Goal: Information Seeking & Learning: Check status

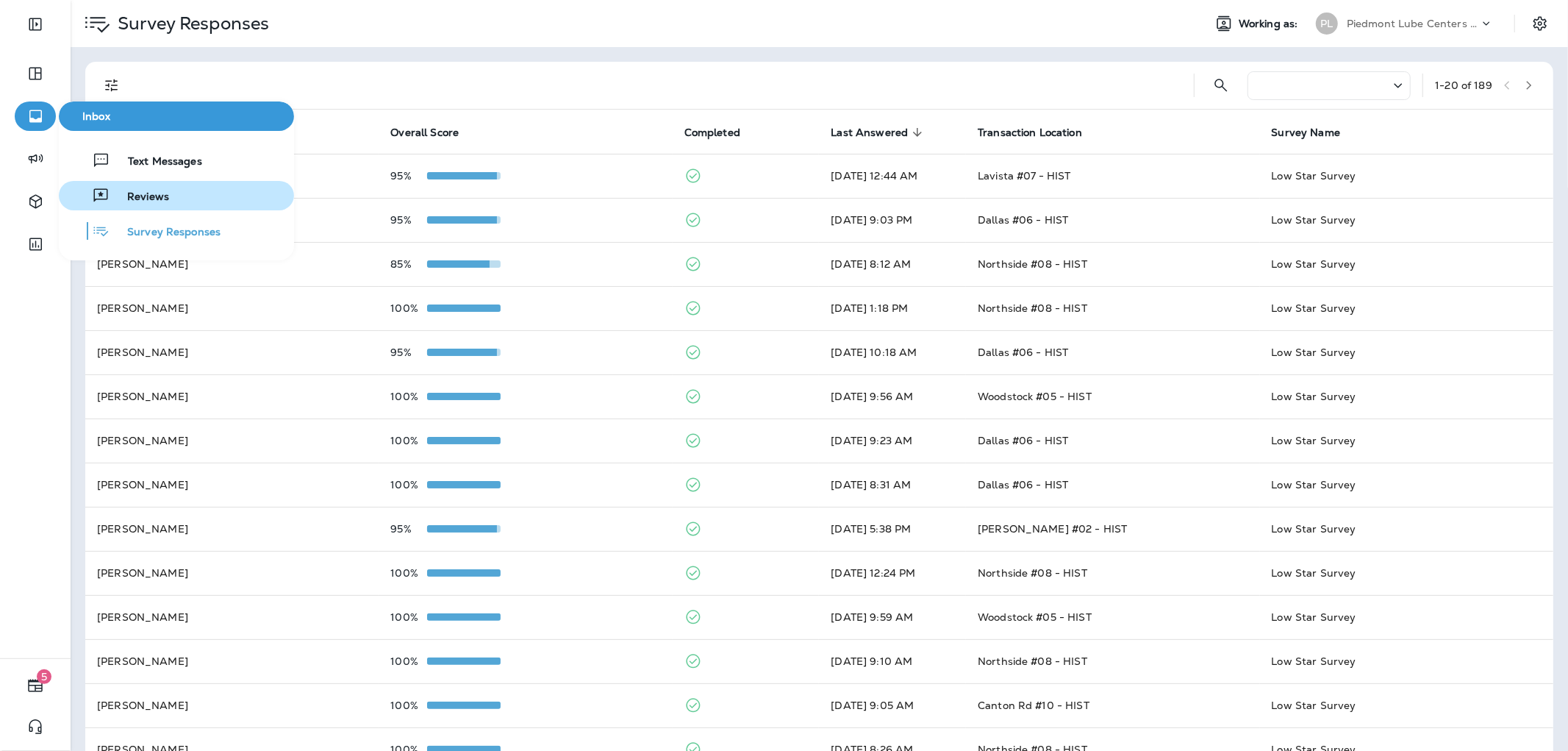
click at [126, 193] on span "Reviews" at bounding box center [139, 198] width 60 height 14
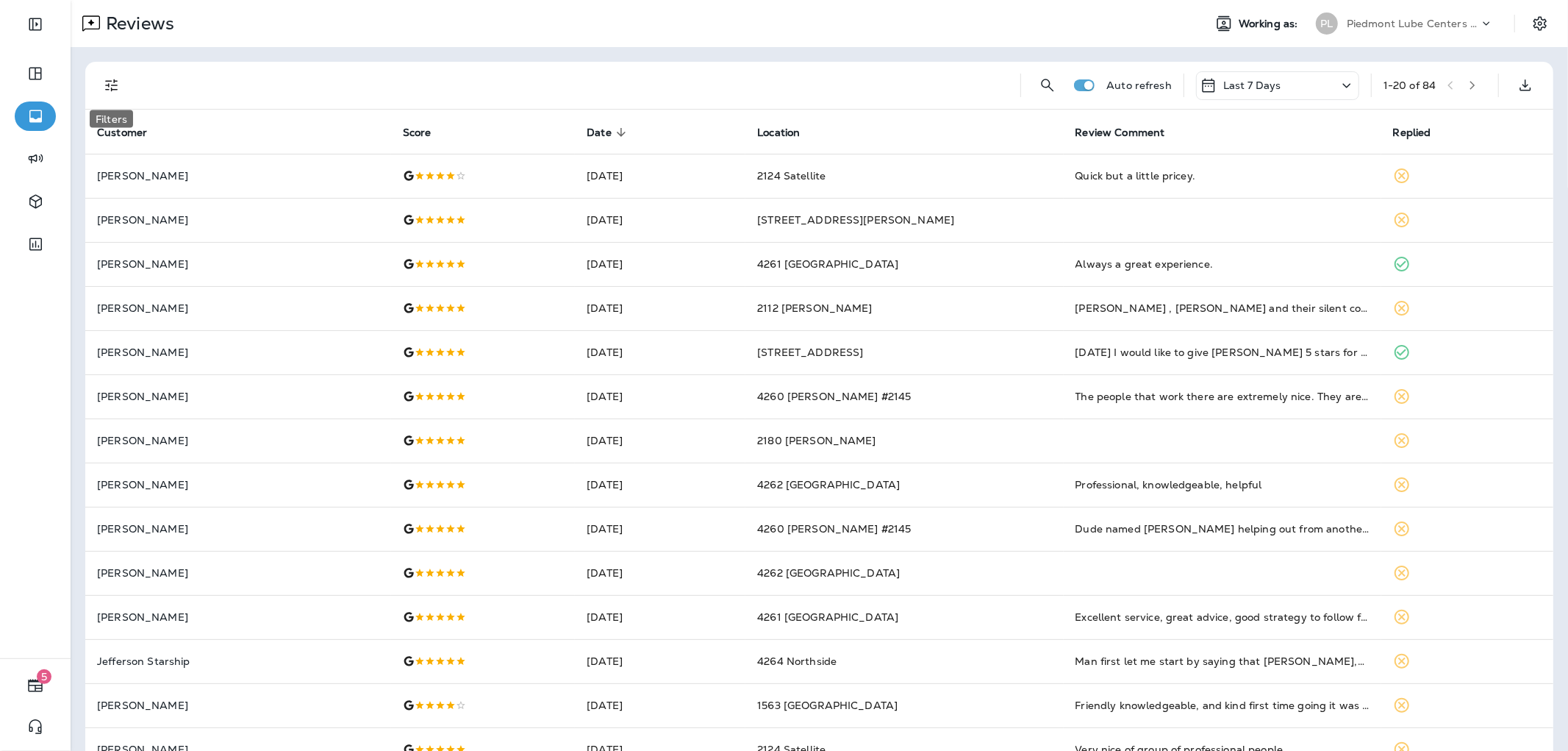
click at [109, 89] on icon "Filters" at bounding box center [111, 85] width 17 height 17
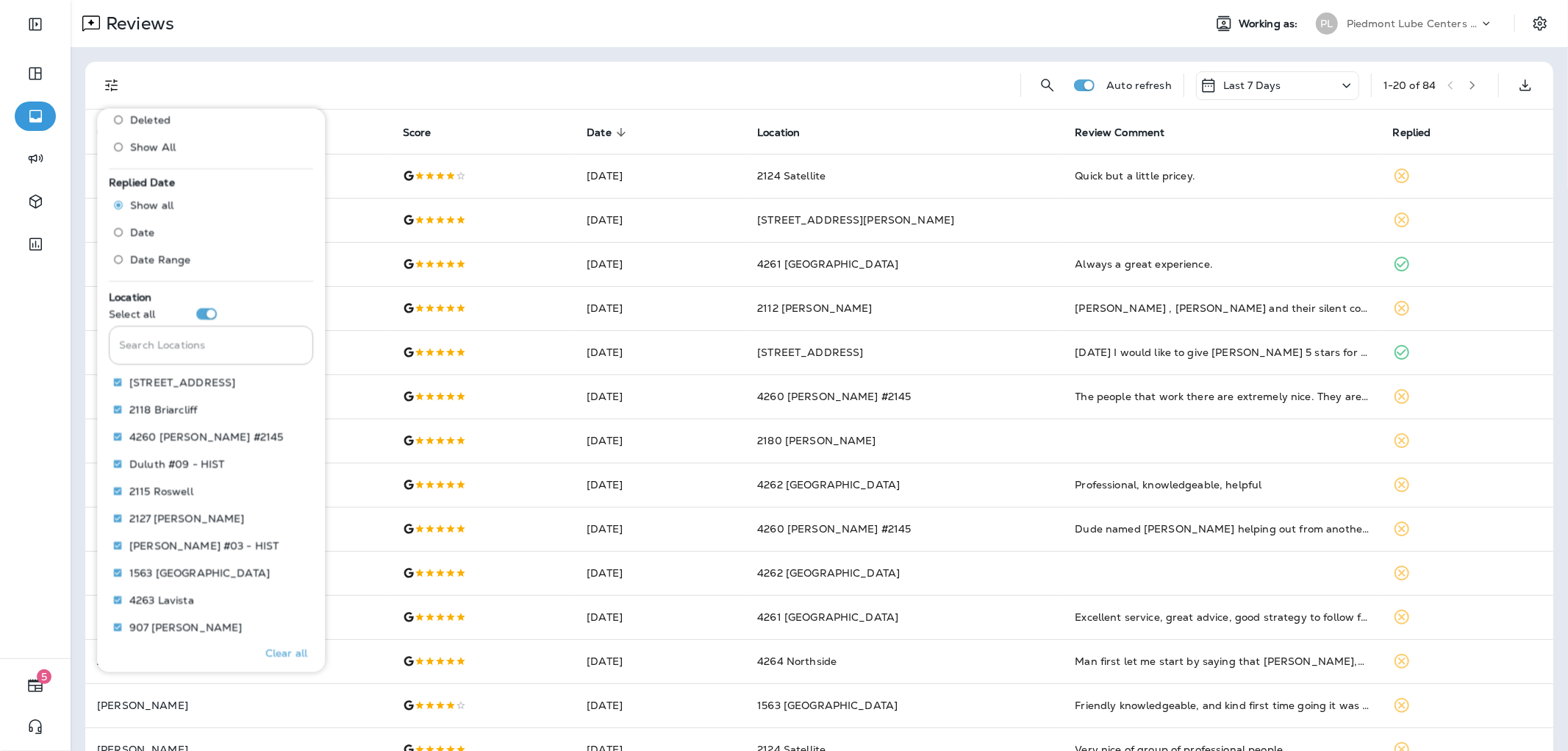
scroll to position [542, 0]
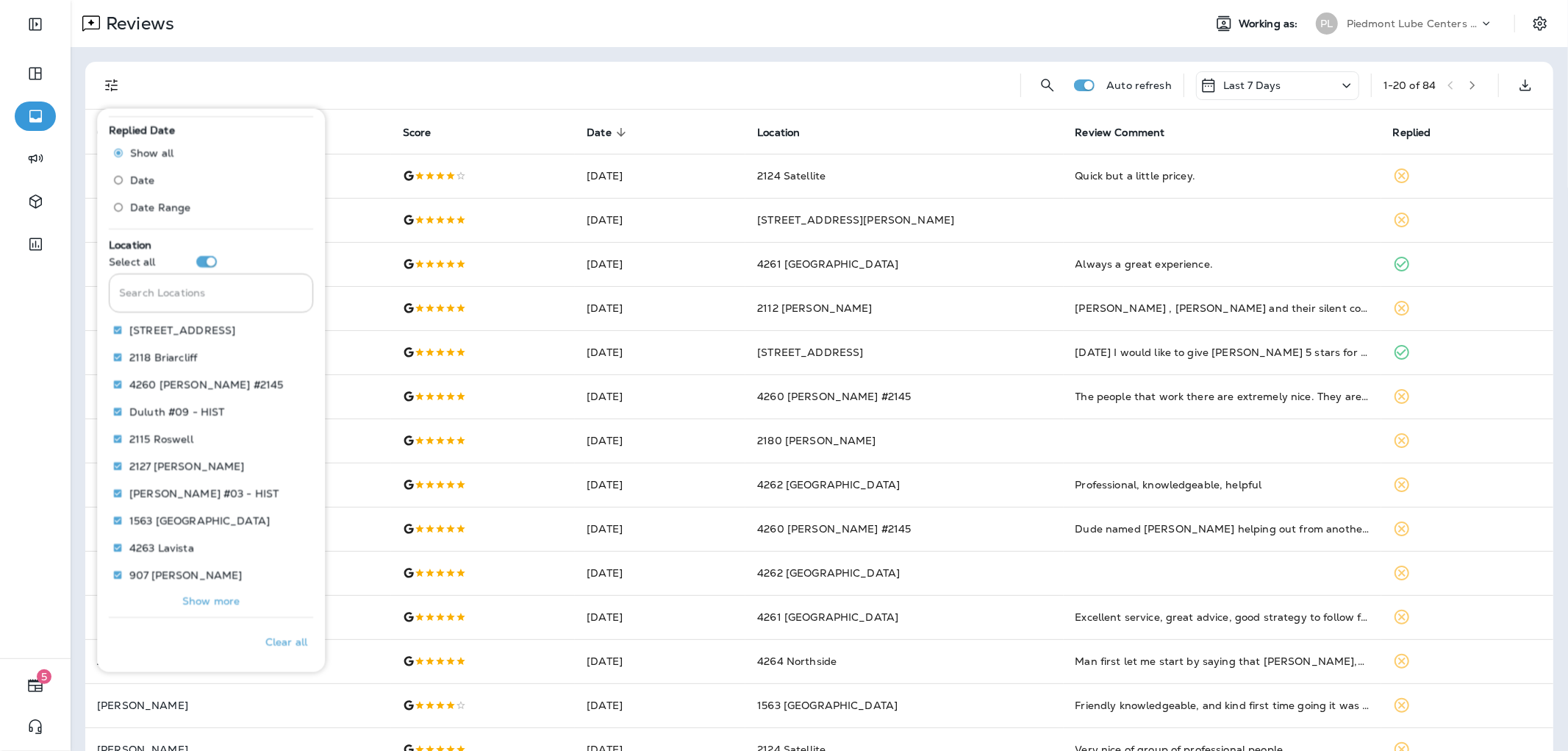
click at [188, 606] on button "Show more" at bounding box center [211, 600] width 204 height 20
click at [274, 624] on p "Only" at bounding box center [284, 630] width 24 height 12
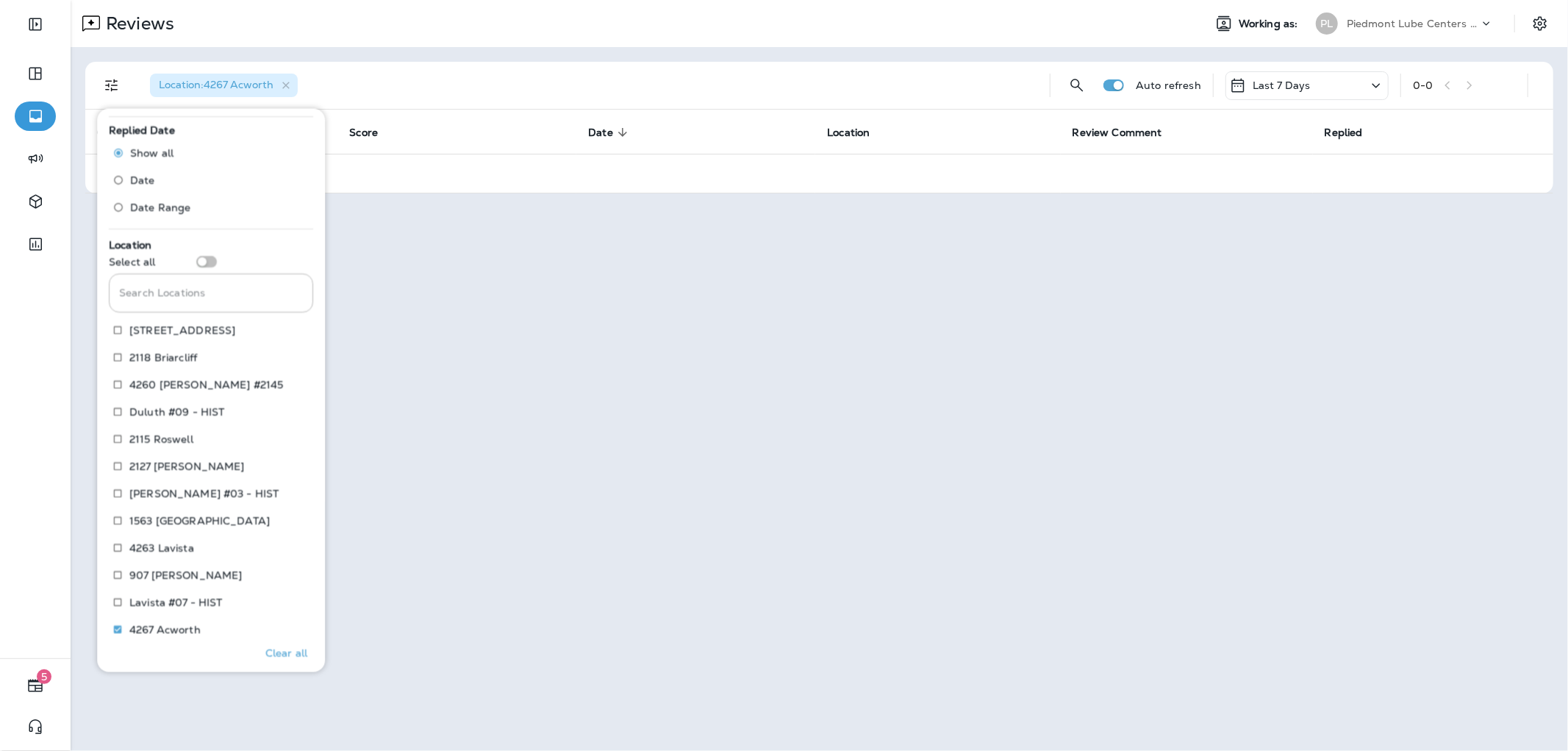
click at [674, 63] on div "Location : 4267 Acworth" at bounding box center [588, 86] width 900 height 47
